Goal: Check status: Check status

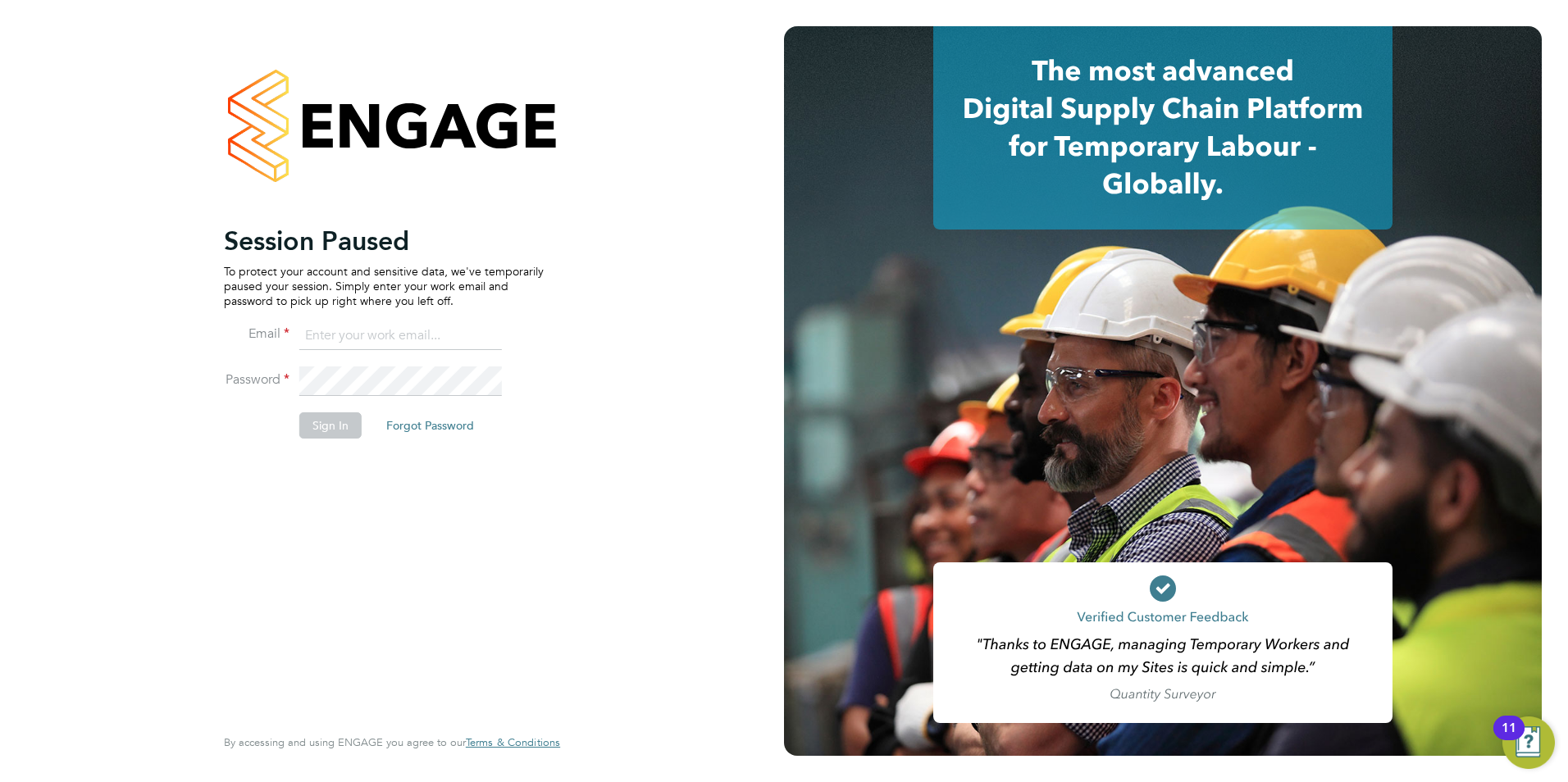
type input "[PERSON_NAME][EMAIL_ADDRESS][DOMAIN_NAME]"
click at [352, 433] on button "Sign In" at bounding box center [331, 426] width 62 height 26
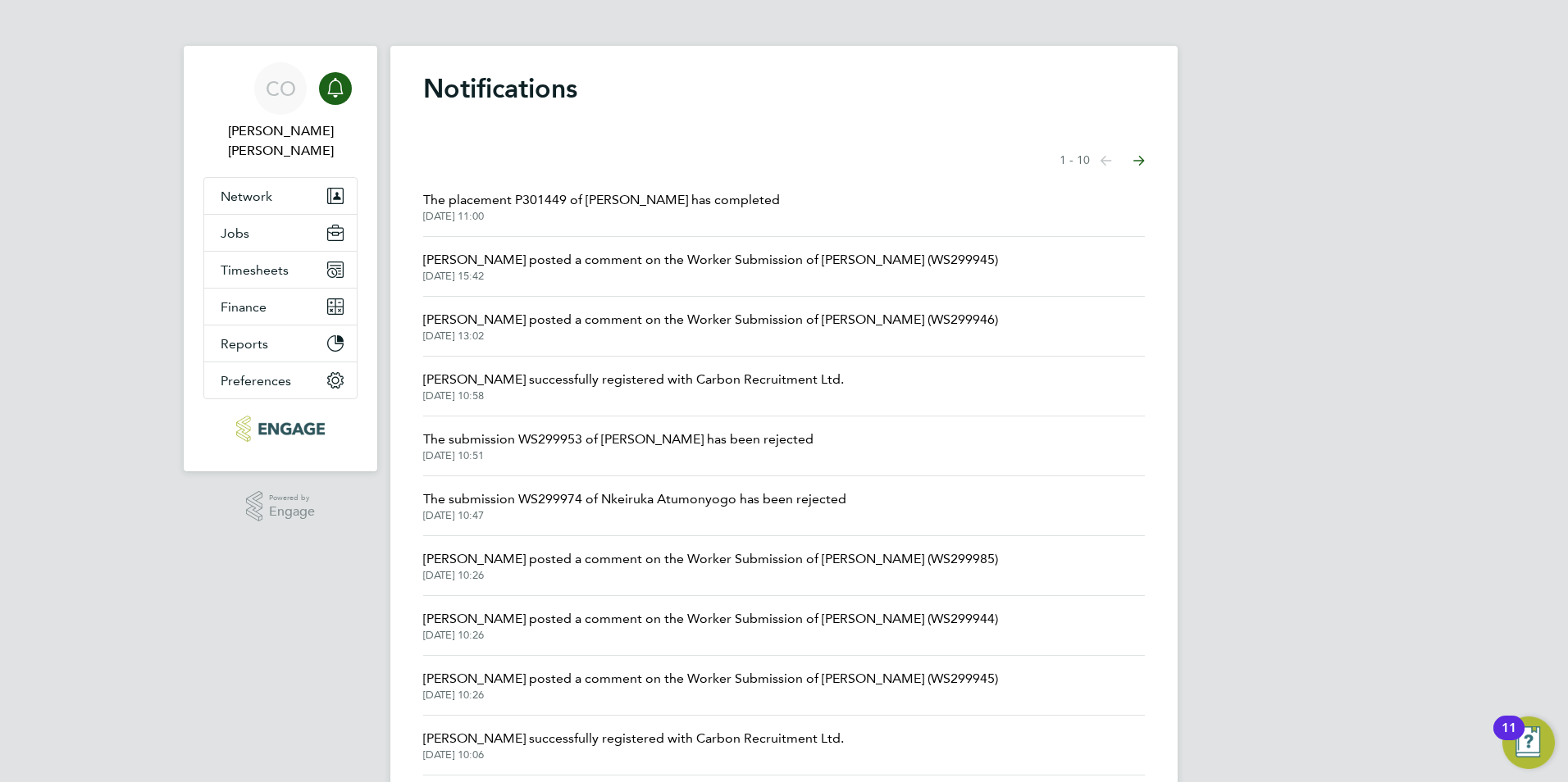
click at [624, 441] on span "The submission WS299953 of Susana Jabbour has been rejected" at bounding box center [618, 439] width 390 height 20
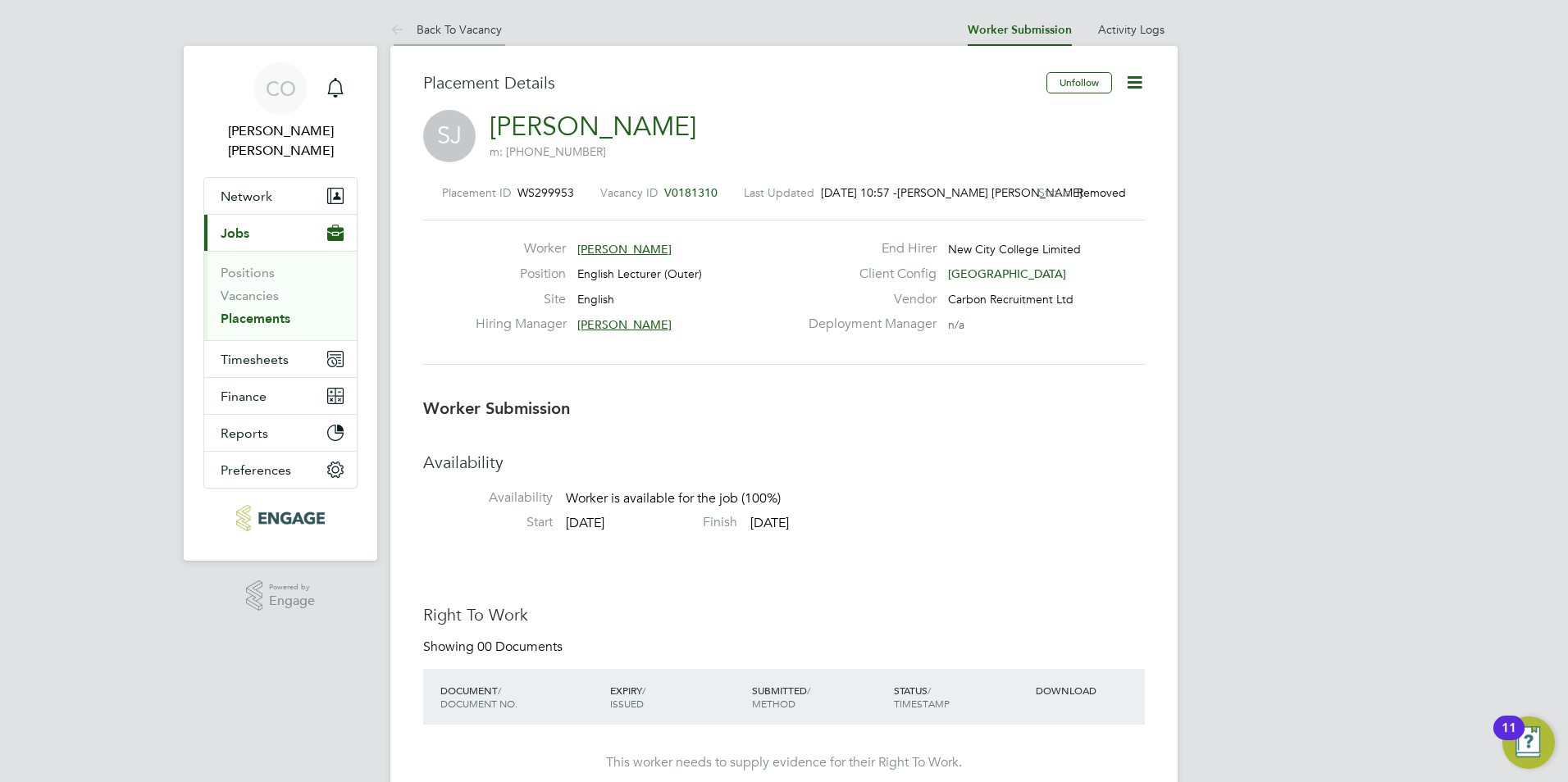
click at [402, 40] on icon at bounding box center [401, 31] width 21 height 21
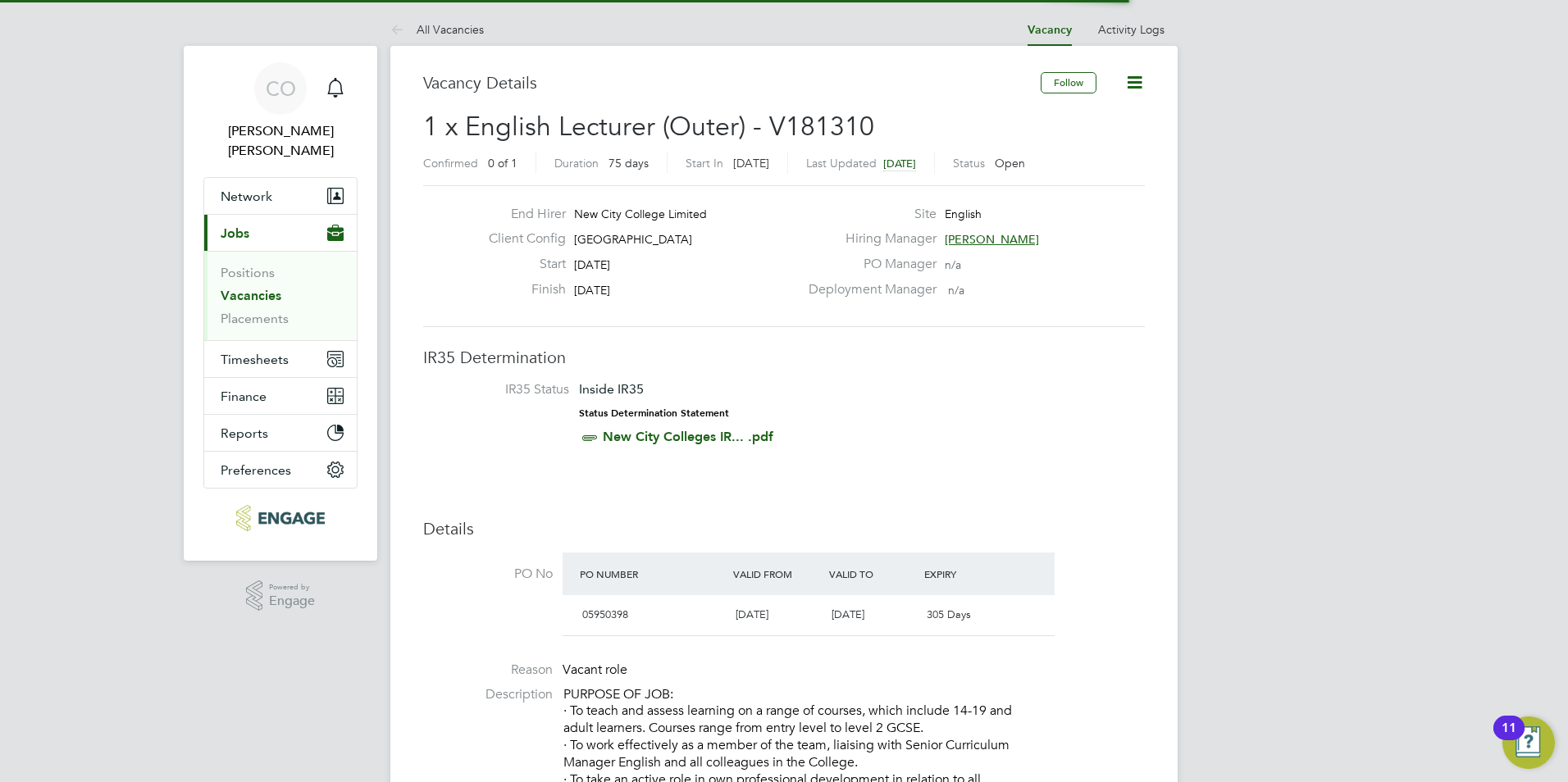
scroll to position [8, 8]
